Goal: Communication & Community: Share content

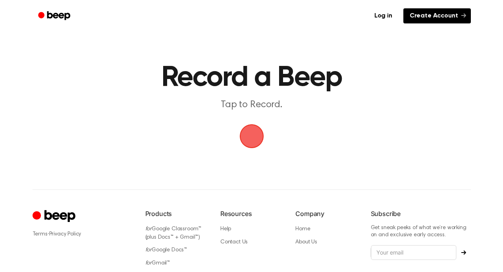
click at [414, 17] on link "Create Account" at bounding box center [436, 15] width 67 height 15
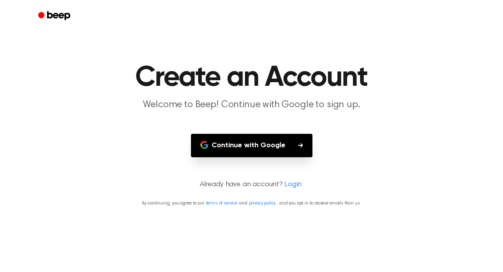
click at [237, 137] on button "Continue with Google" at bounding box center [251, 145] width 121 height 23
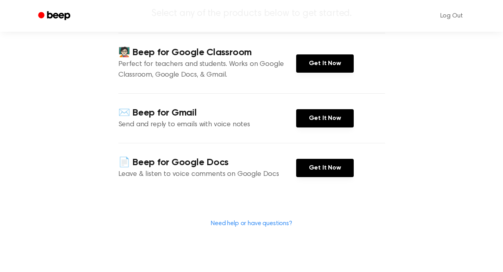
scroll to position [278, 0]
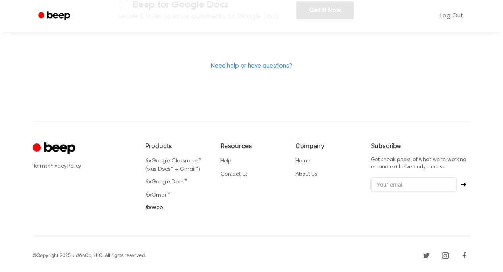
click at [158, 205] on link "for Web" at bounding box center [153, 208] width 17 height 6
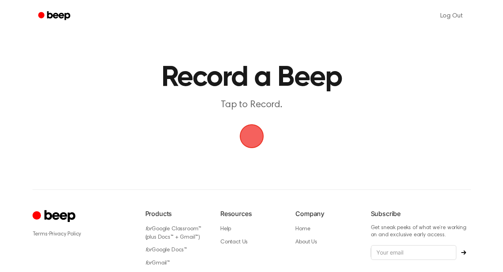
click at [250, 141] on span "button" at bounding box center [251, 136] width 24 height 24
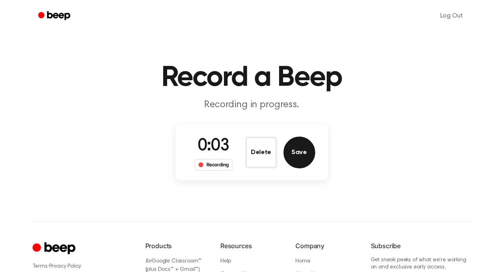
click at [302, 156] on button "Save" at bounding box center [299, 153] width 32 height 32
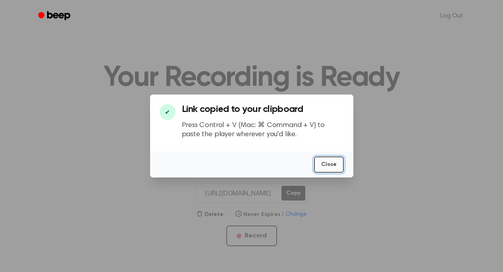
click at [333, 167] on button "Close" at bounding box center [329, 164] width 30 height 16
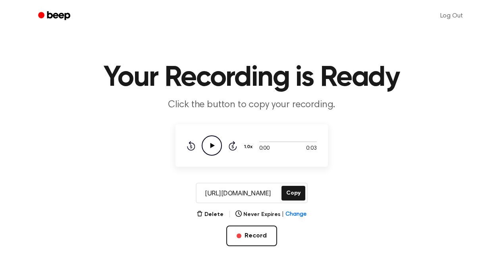
click at [209, 145] on icon "Play Audio" at bounding box center [212, 145] width 20 height 20
click at [212, 150] on icon "Play Audio" at bounding box center [212, 145] width 20 height 20
click at [209, 216] on button "Delete" at bounding box center [210, 214] width 27 height 8
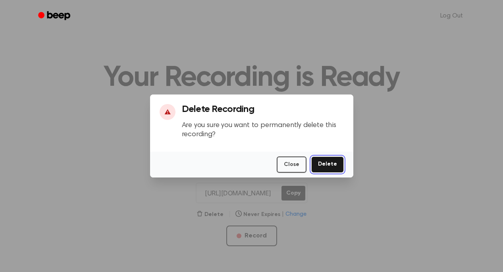
click at [336, 165] on button "Delete" at bounding box center [327, 164] width 33 height 16
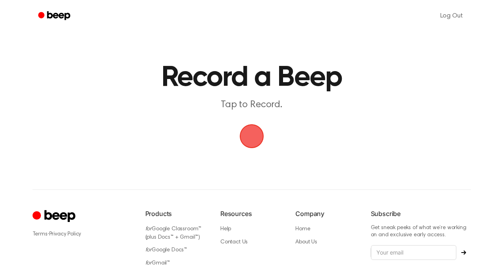
click at [257, 136] on span "button" at bounding box center [252, 136] width 22 height 22
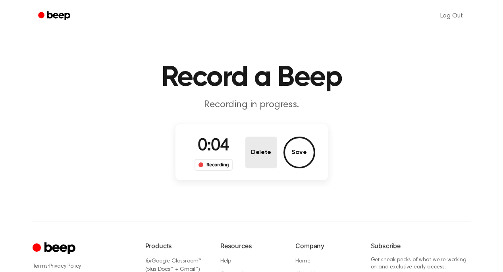
click at [259, 145] on button "Delete" at bounding box center [261, 153] width 32 height 32
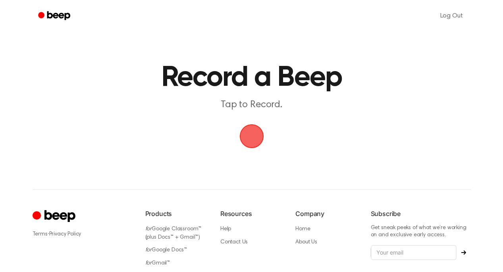
click at [254, 132] on span "button" at bounding box center [251, 136] width 24 height 24
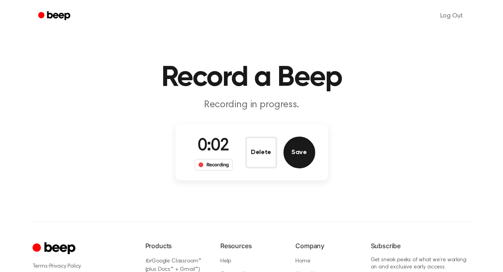
click at [297, 151] on button "Save" at bounding box center [299, 153] width 32 height 32
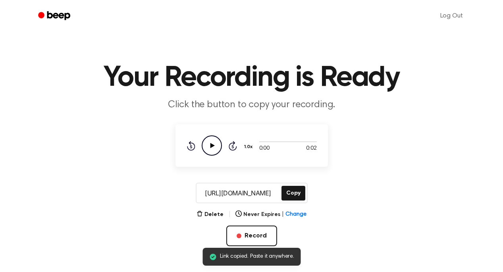
click at [213, 143] on icon "Play Audio" at bounding box center [212, 145] width 20 height 20
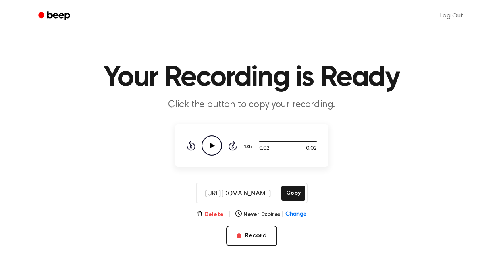
click at [218, 211] on button "Delete" at bounding box center [210, 214] width 27 height 8
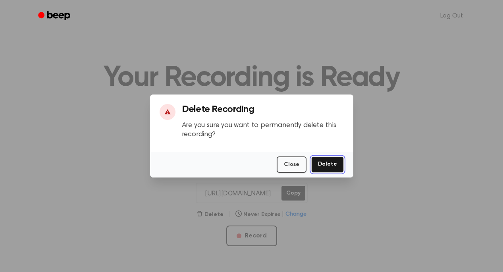
click at [330, 162] on button "Delete" at bounding box center [327, 164] width 33 height 16
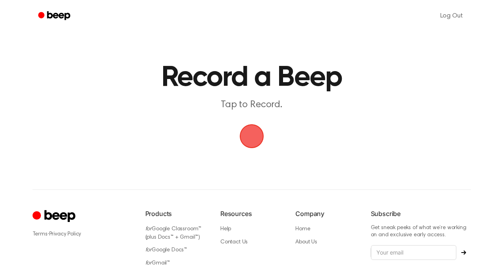
click at [258, 138] on span "button" at bounding box center [252, 136] width 32 height 32
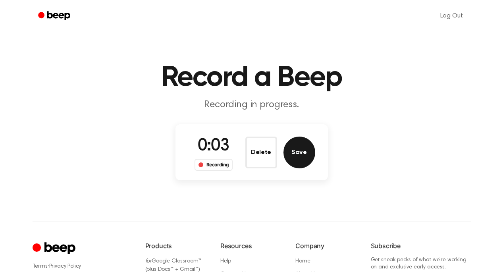
click at [299, 152] on button "Save" at bounding box center [299, 153] width 32 height 32
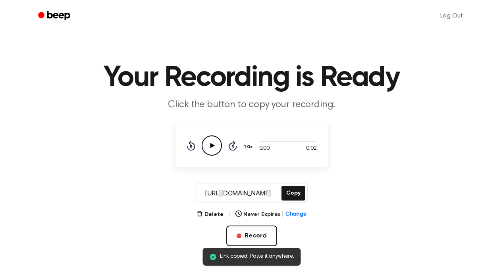
click at [214, 148] on icon "Play Audio" at bounding box center [212, 145] width 20 height 20
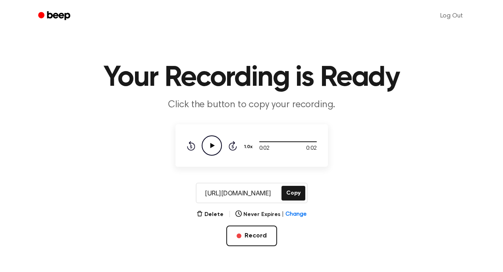
click at [214, 148] on icon "Play Audio" at bounding box center [212, 145] width 20 height 20
click at [216, 147] on icon "Play Audio" at bounding box center [212, 145] width 20 height 20
click at [212, 214] on button "Delete" at bounding box center [210, 214] width 27 height 8
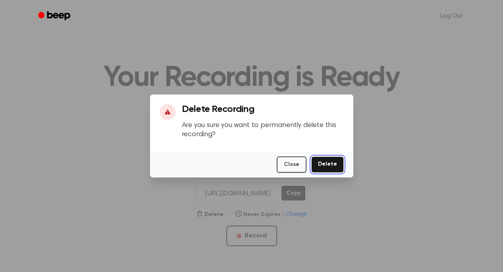
click at [322, 168] on button "Delete" at bounding box center [327, 164] width 33 height 16
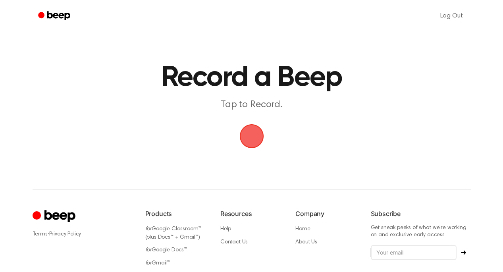
click at [252, 136] on span "button" at bounding box center [251, 136] width 42 height 42
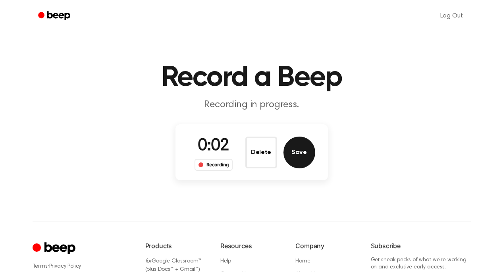
click at [304, 156] on button "Save" at bounding box center [299, 153] width 32 height 32
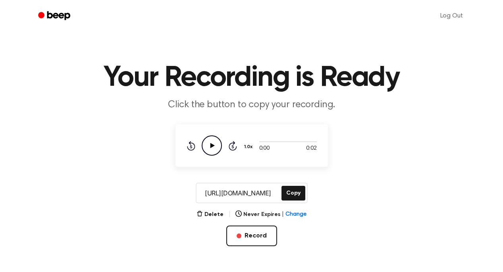
click at [211, 145] on icon at bounding box center [212, 145] width 4 height 5
click at [299, 196] on button "Copy" at bounding box center [293, 193] width 24 height 15
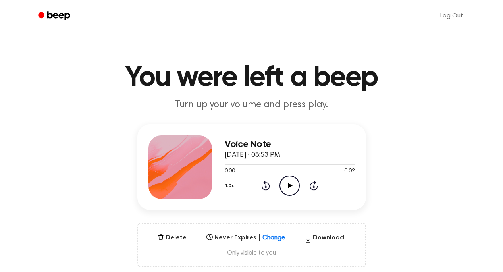
click at [293, 181] on icon "Play Audio" at bounding box center [289, 185] width 20 height 20
